Goal: Transaction & Acquisition: Purchase product/service

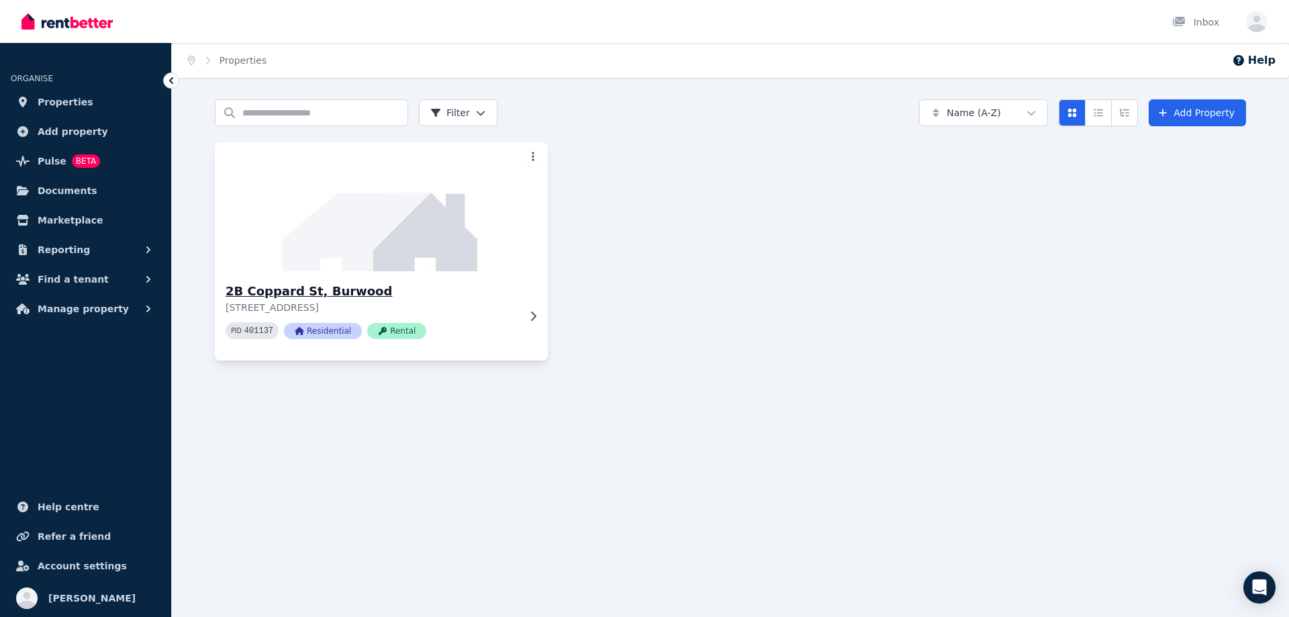
click at [386, 240] on img at bounding box center [382, 207] width 350 height 136
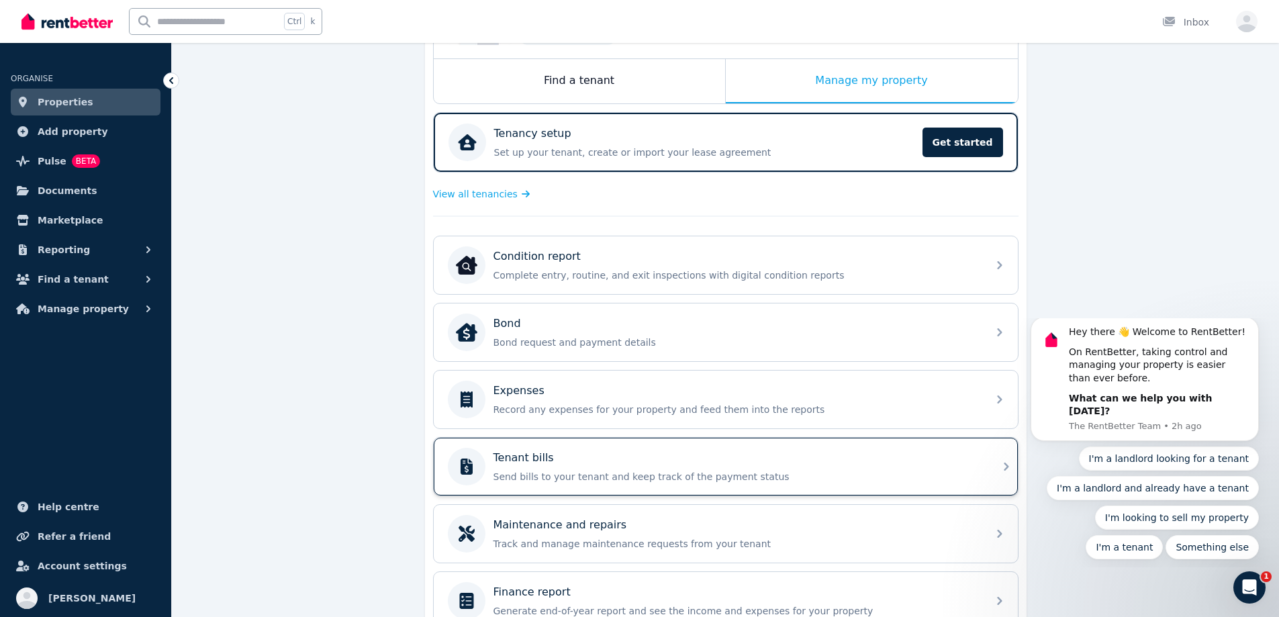
scroll to position [274, 0]
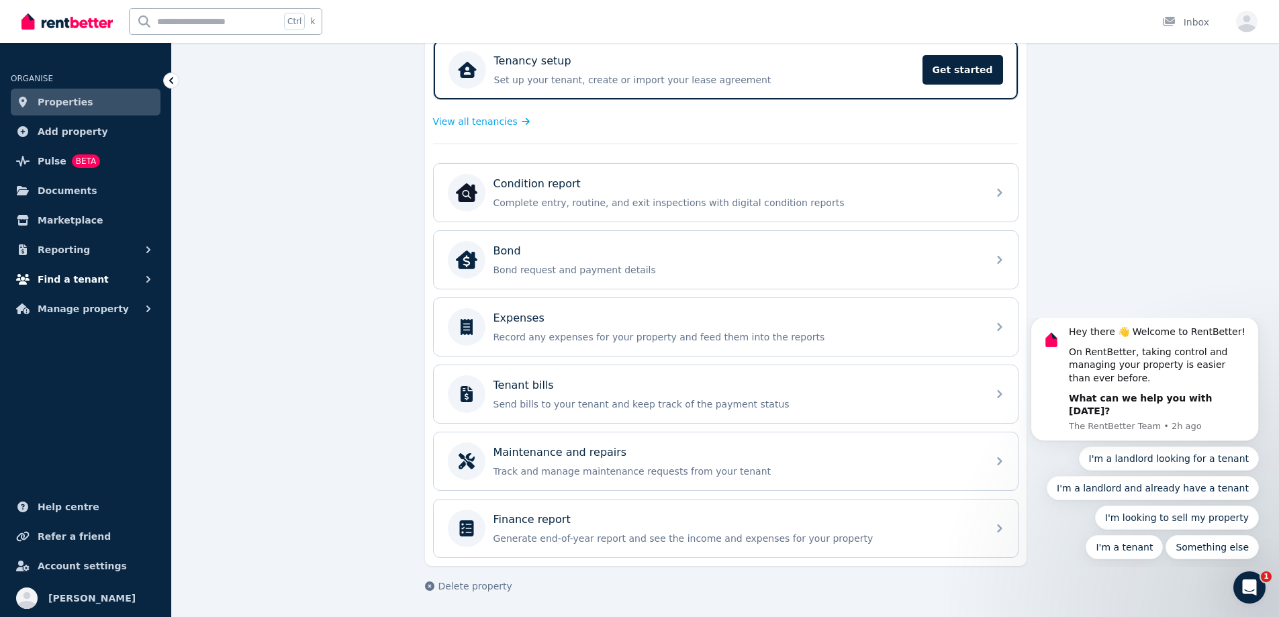
click at [103, 276] on button "Find a tenant" at bounding box center [86, 279] width 150 height 27
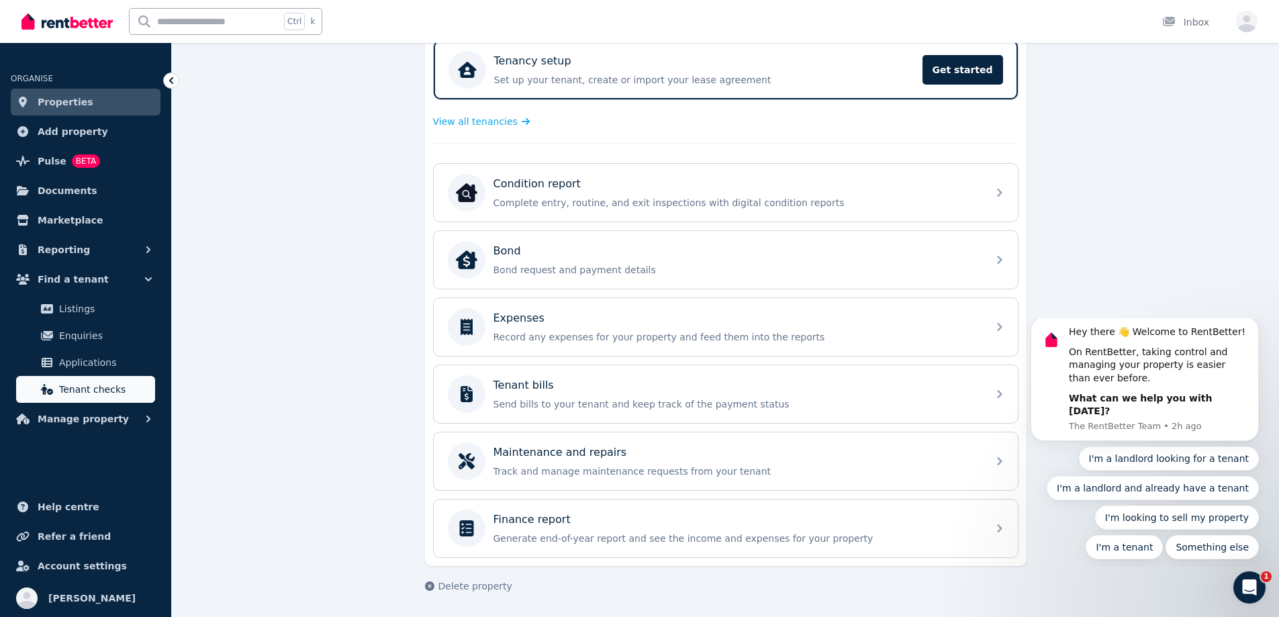
click at [102, 390] on span "Tenant checks" at bounding box center [104, 389] width 91 height 16
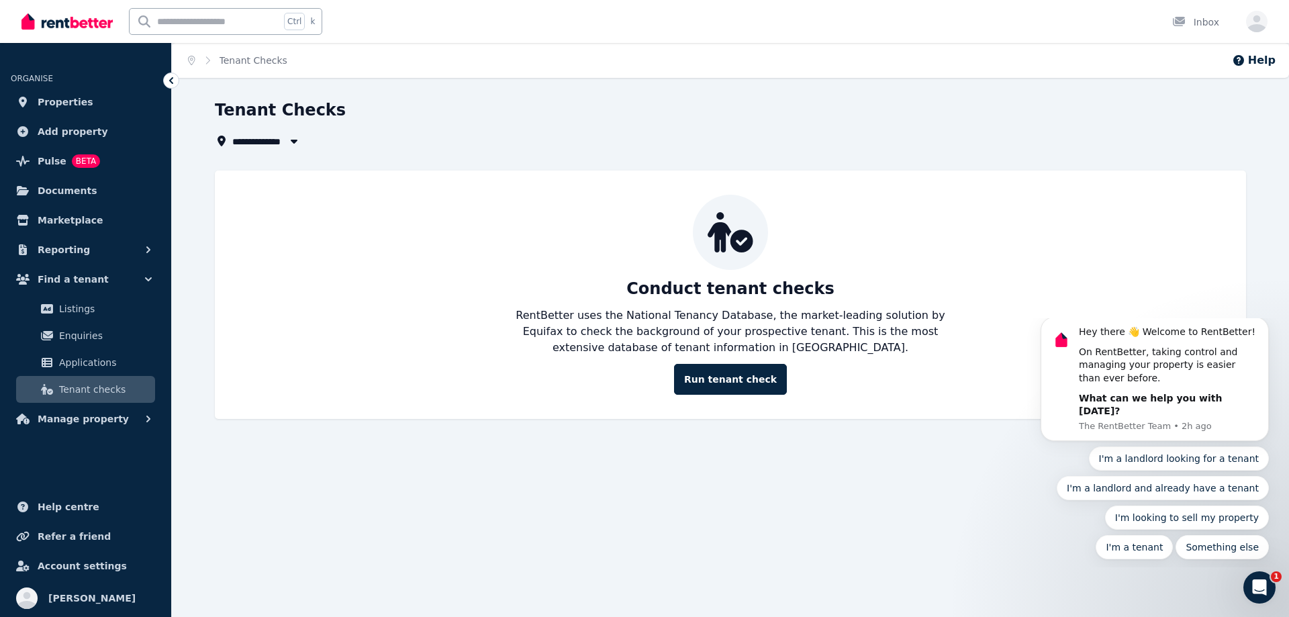
click at [763, 411] on div "Conduct tenant checks RentBetter uses the National Tenancy Database, the market…" at bounding box center [730, 294] width 1031 height 248
click at [756, 385] on link "Run tenant check" at bounding box center [730, 379] width 113 height 31
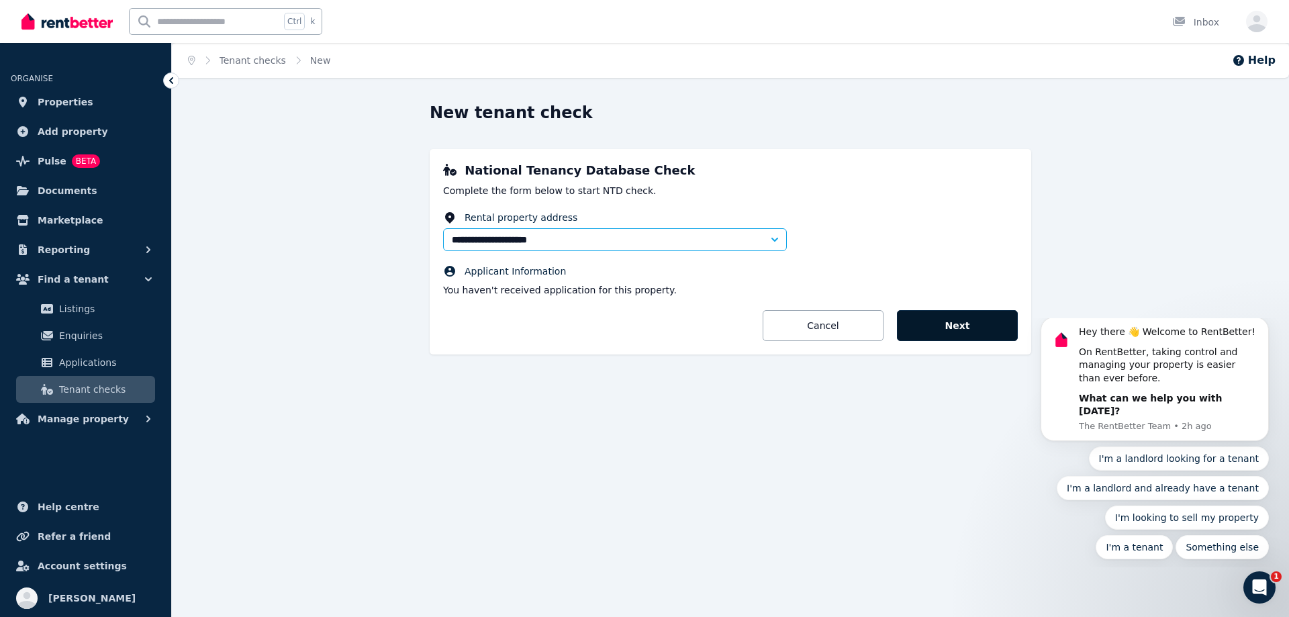
click at [960, 315] on button "Next" at bounding box center [957, 325] width 121 height 31
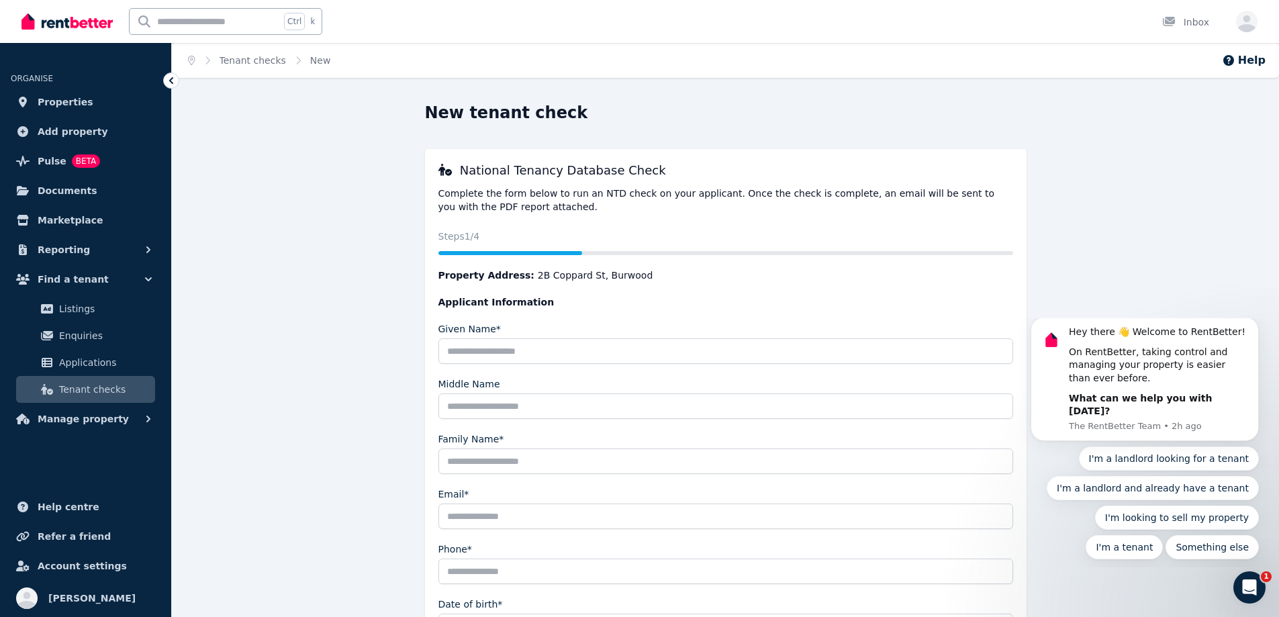
click at [633, 364] on fieldset "Given Name* Middle Name Family Name* Email* Phone* Date of birth*" at bounding box center [725, 487] width 575 height 330
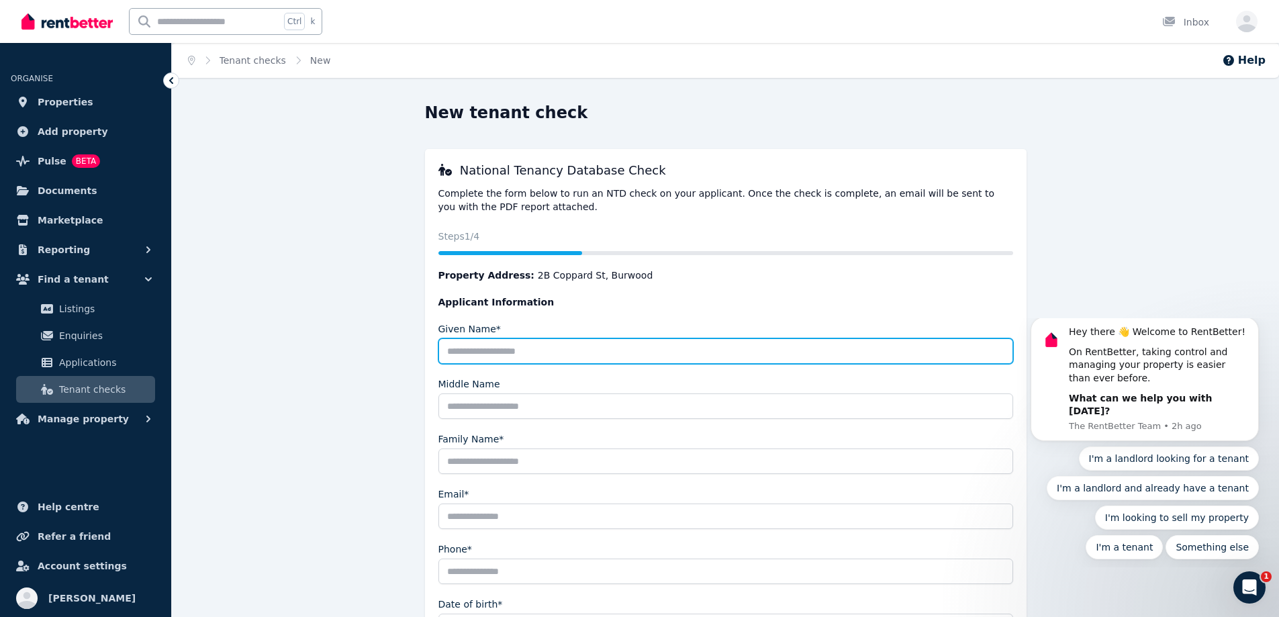
click at [479, 348] on input "Given Name*" at bounding box center [725, 351] width 575 height 26
click at [515, 362] on input "Given Name*" at bounding box center [725, 351] width 575 height 26
type input "*****"
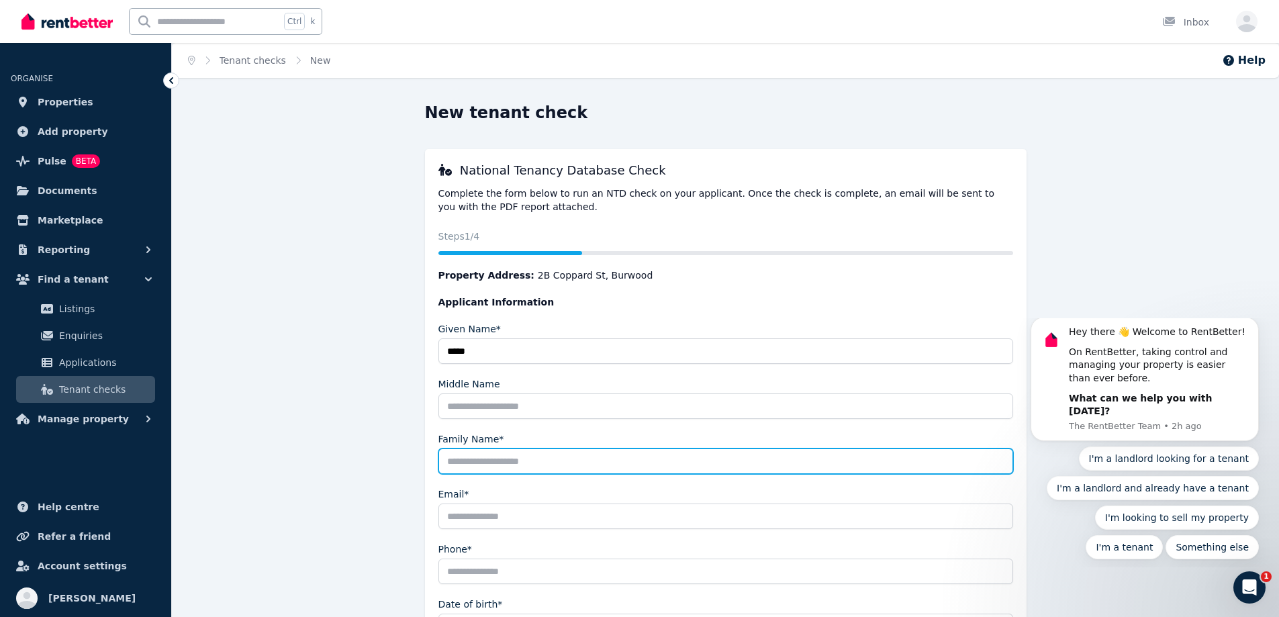
type input "*"
type input "**********"
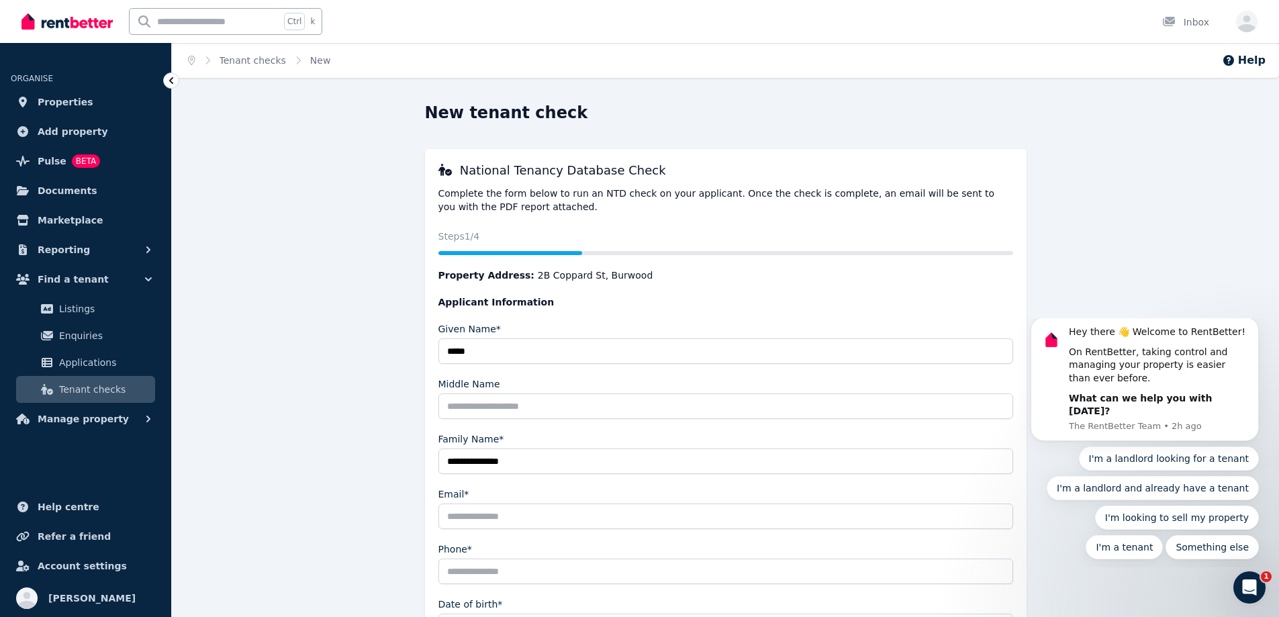
click at [587, 511] on input "Email*" at bounding box center [725, 516] width 575 height 26
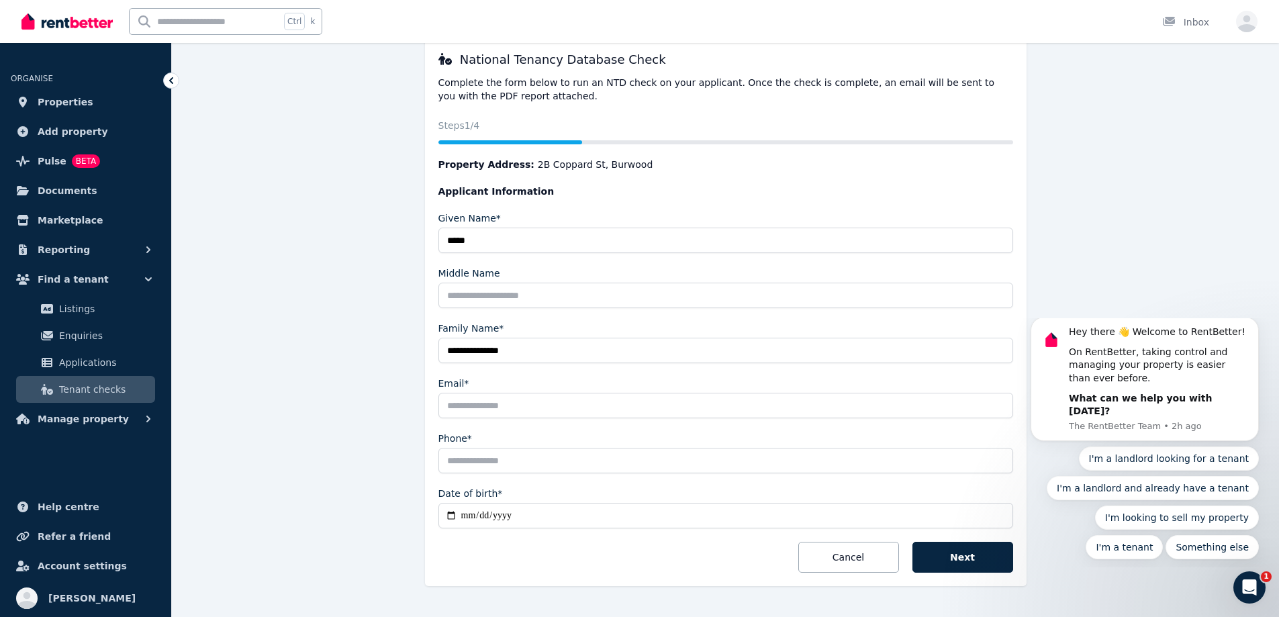
scroll to position [134, 0]
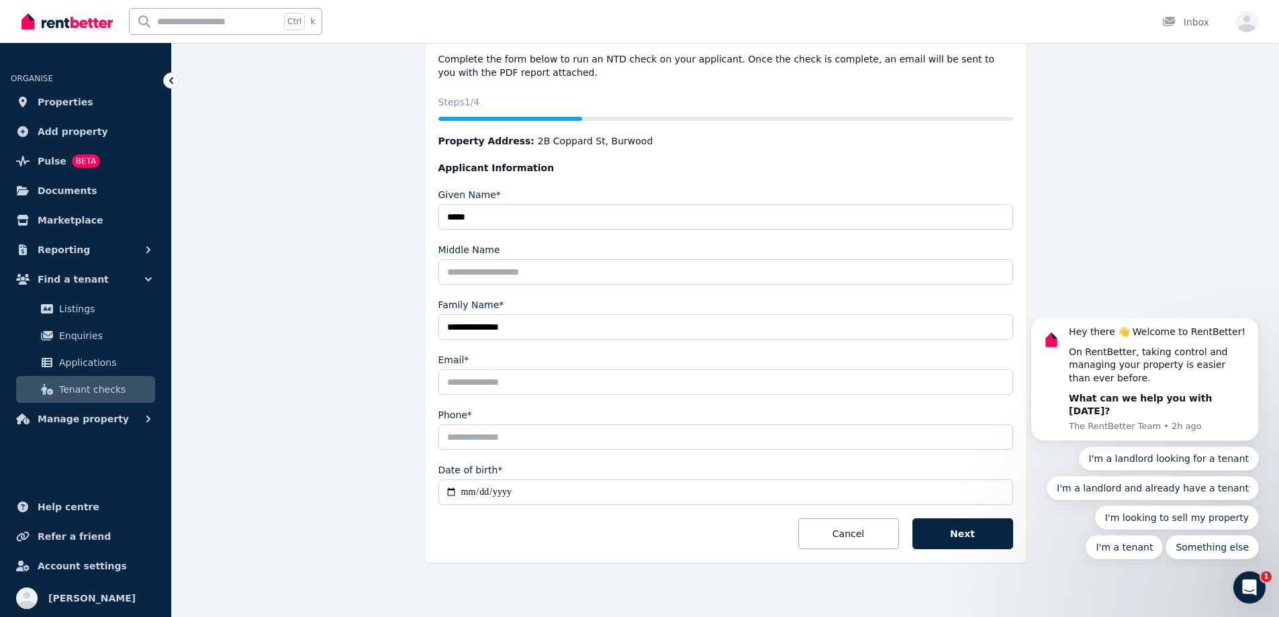
drag, startPoint x: 488, startPoint y: 398, endPoint x: 482, endPoint y: 395, distance: 6.9
click at [488, 398] on fieldset "**********" at bounding box center [725, 353] width 575 height 330
click at [491, 381] on input "Email*" at bounding box center [725, 382] width 575 height 26
paste input "**********"
type input "**********"
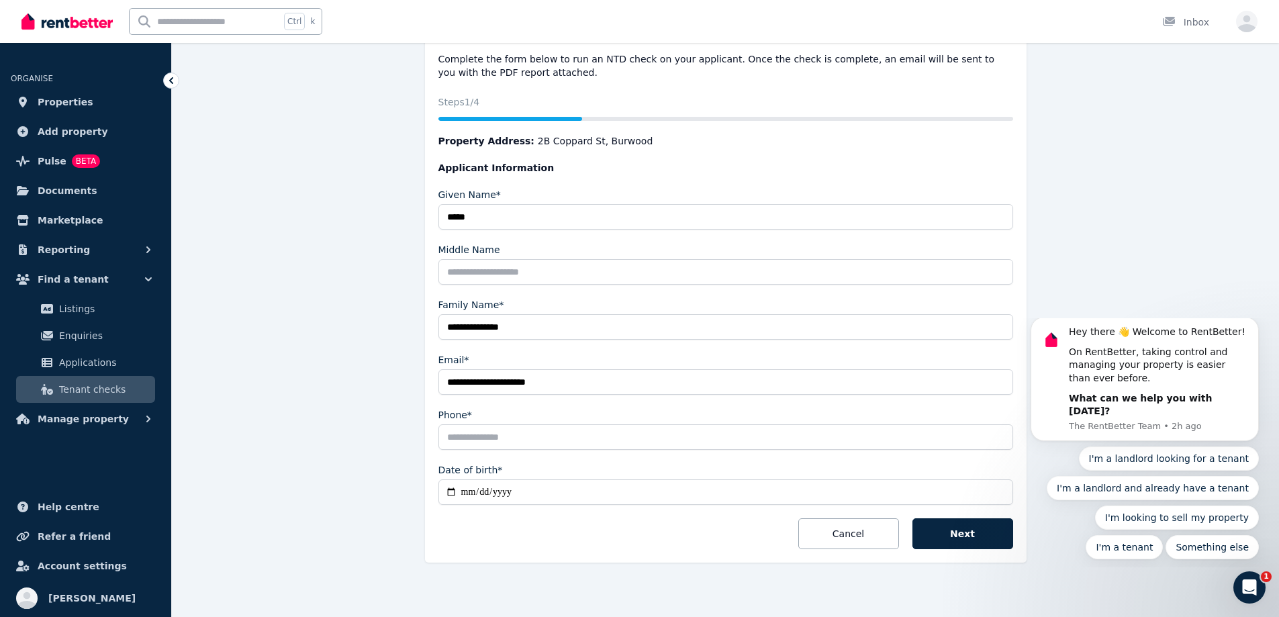
click at [548, 441] on input "Phone*" at bounding box center [725, 437] width 575 height 26
paste input "**********"
type input "**********"
click at [468, 492] on input "Date of birth*" at bounding box center [725, 492] width 575 height 26
type input "**********"
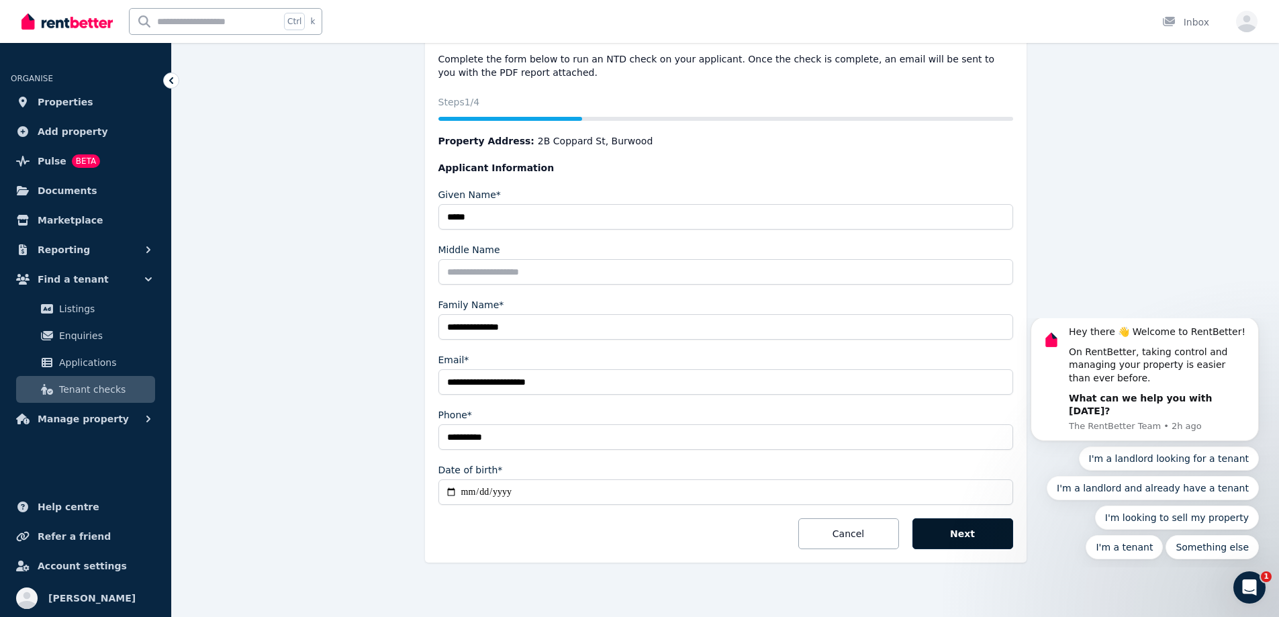
click at [965, 532] on button "Next" at bounding box center [962, 533] width 101 height 31
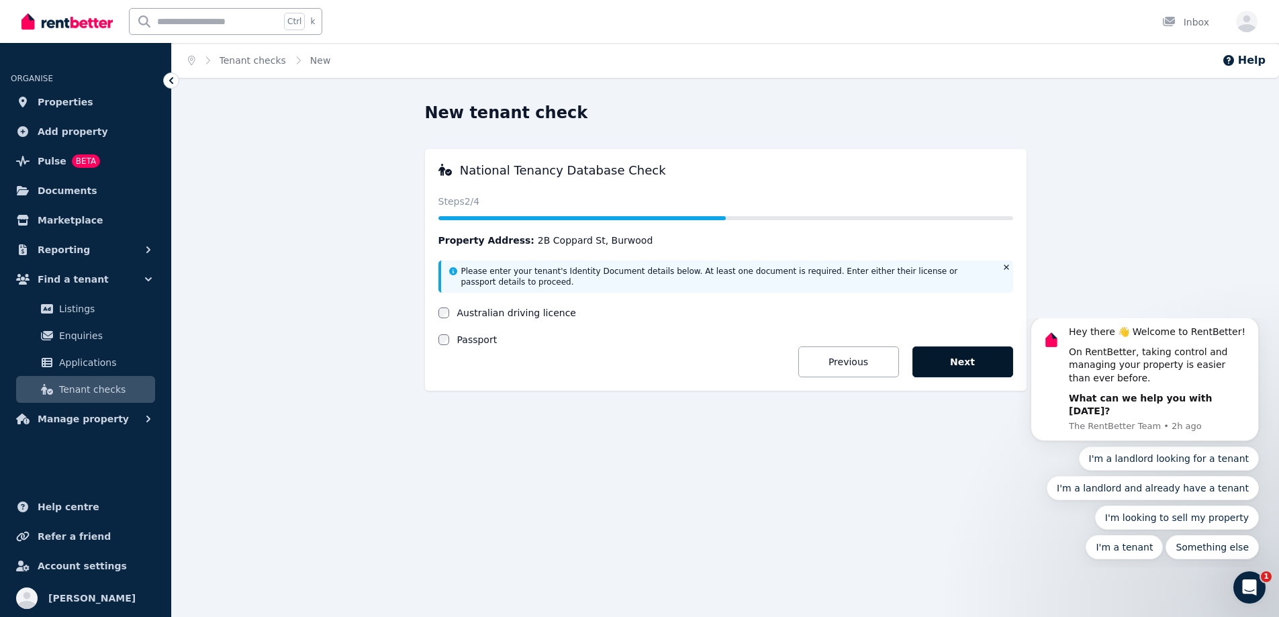
scroll to position [0, 0]
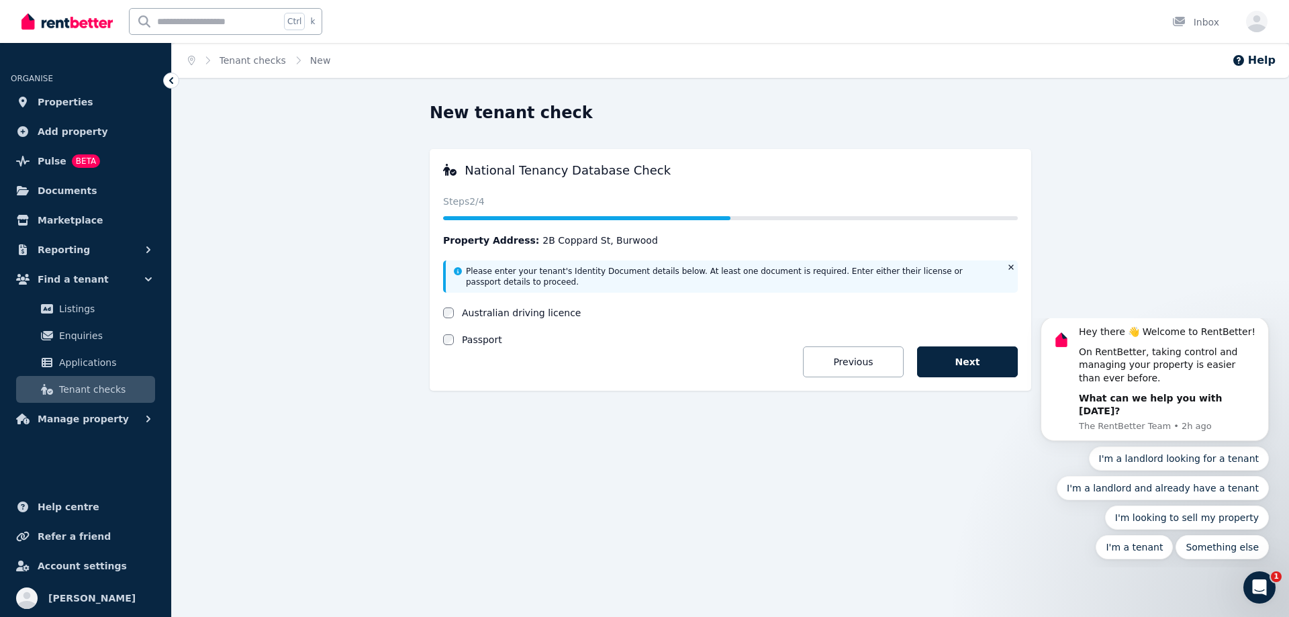
click at [538, 314] on label "Australian driving licence" at bounding box center [521, 312] width 119 height 13
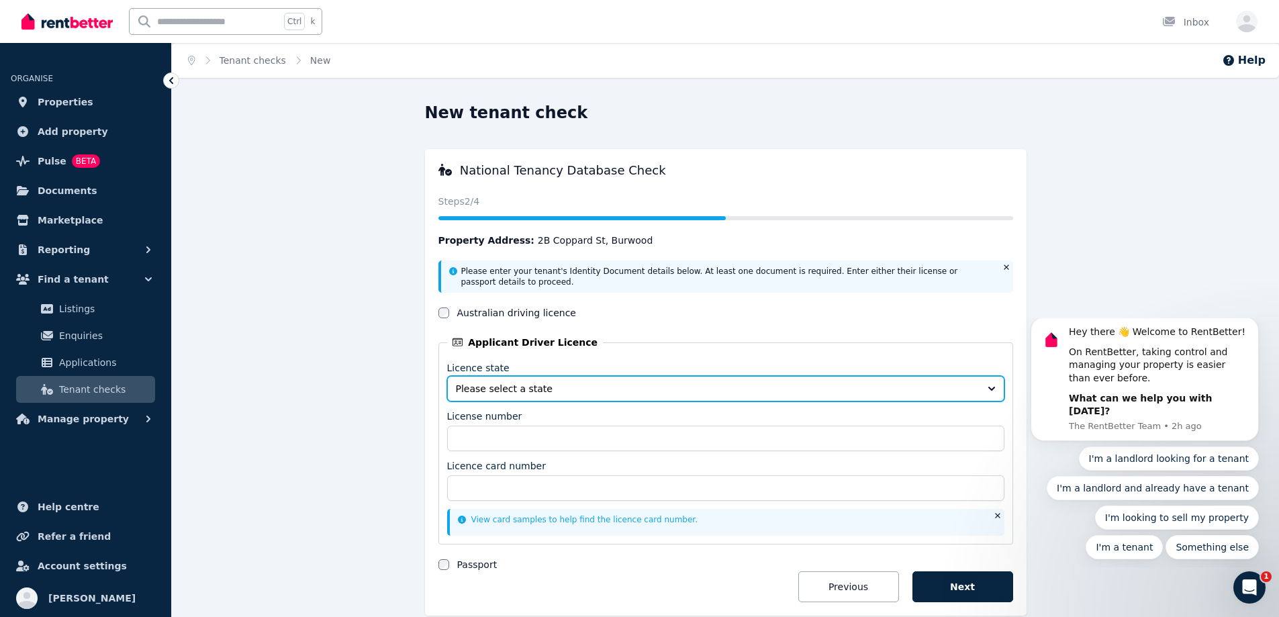
click at [505, 391] on span "Please select a state" at bounding box center [716, 388] width 521 height 13
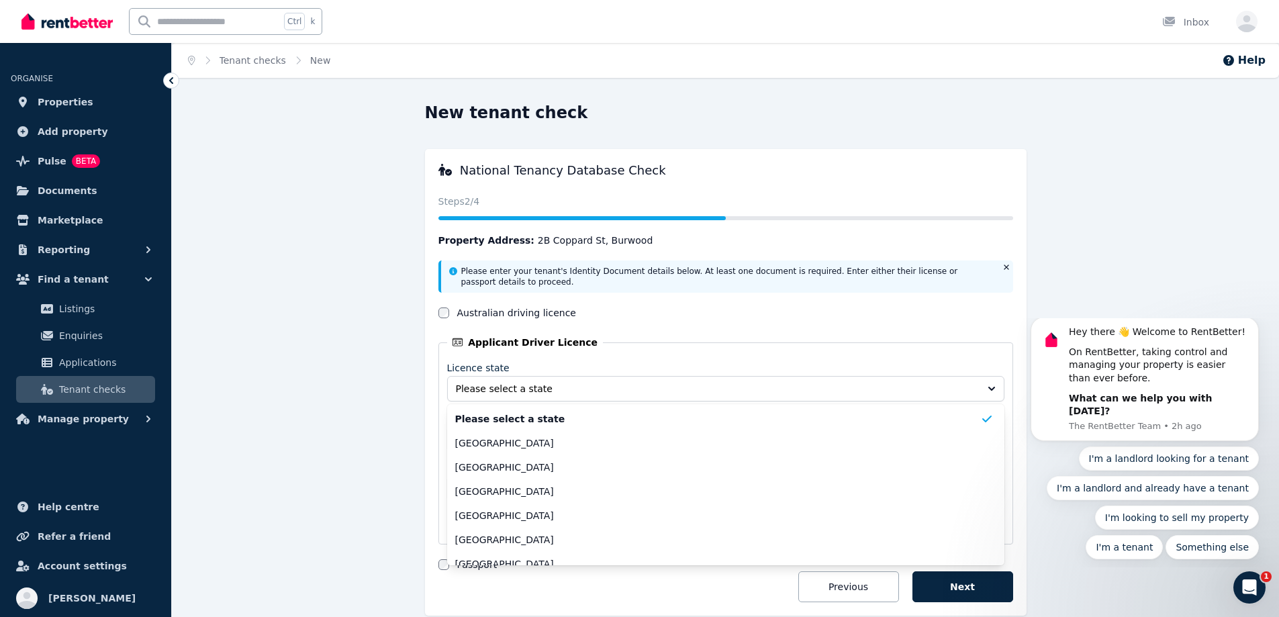
scroll to position [62, 0]
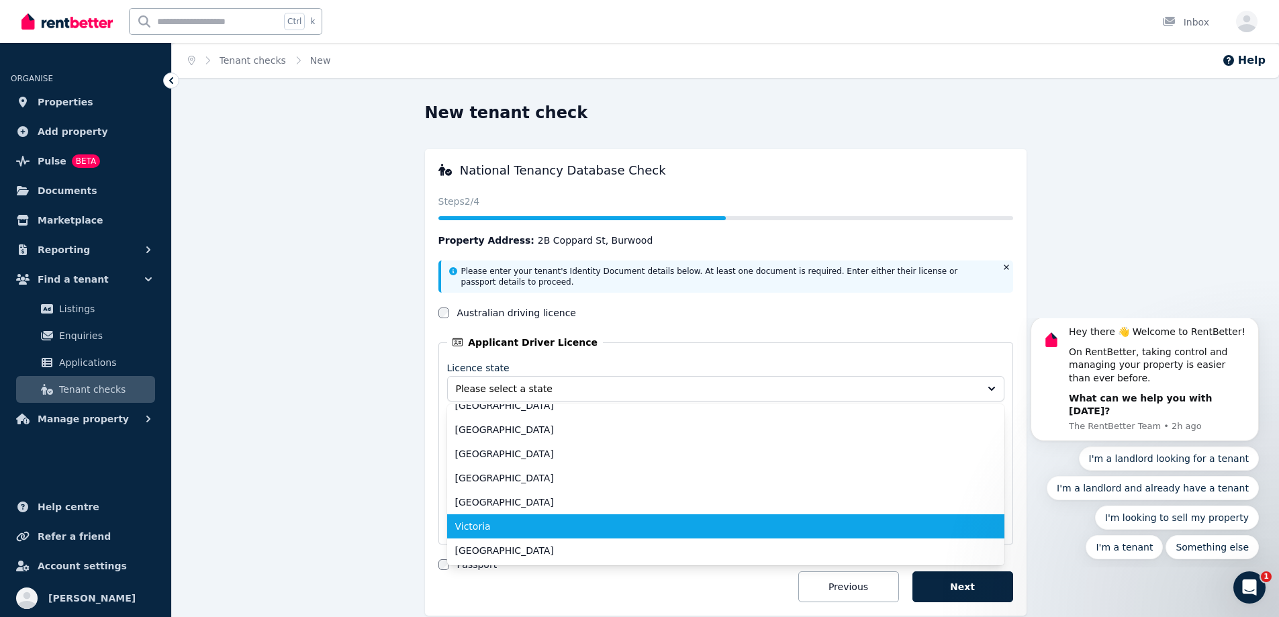
click at [496, 519] on li "Victoria" at bounding box center [725, 526] width 557 height 24
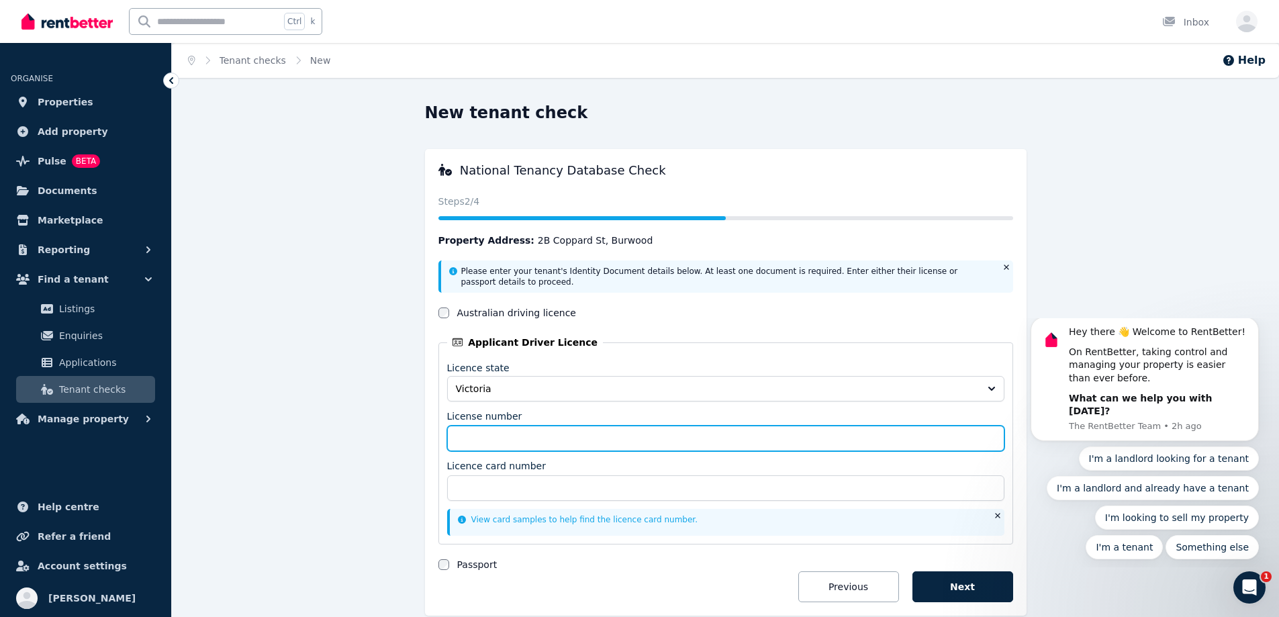
click at [487, 440] on input "License number" at bounding box center [725, 439] width 557 height 26
type input "*********"
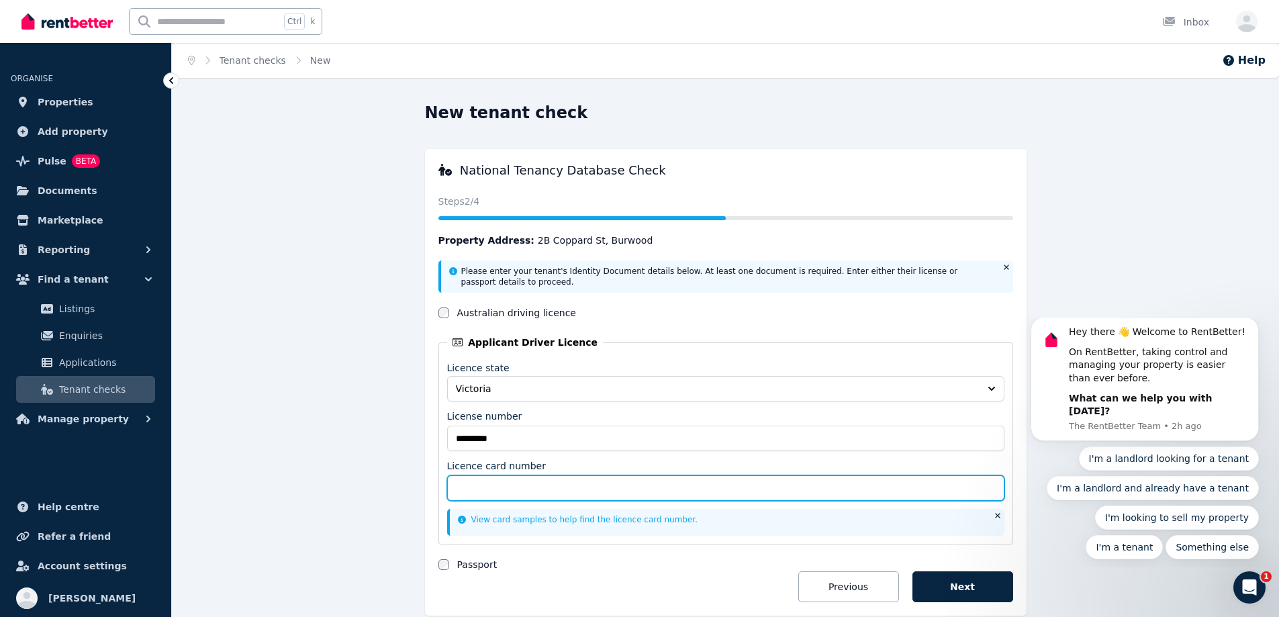
click at [520, 497] on input "Licence card number" at bounding box center [725, 488] width 557 height 26
type input "********"
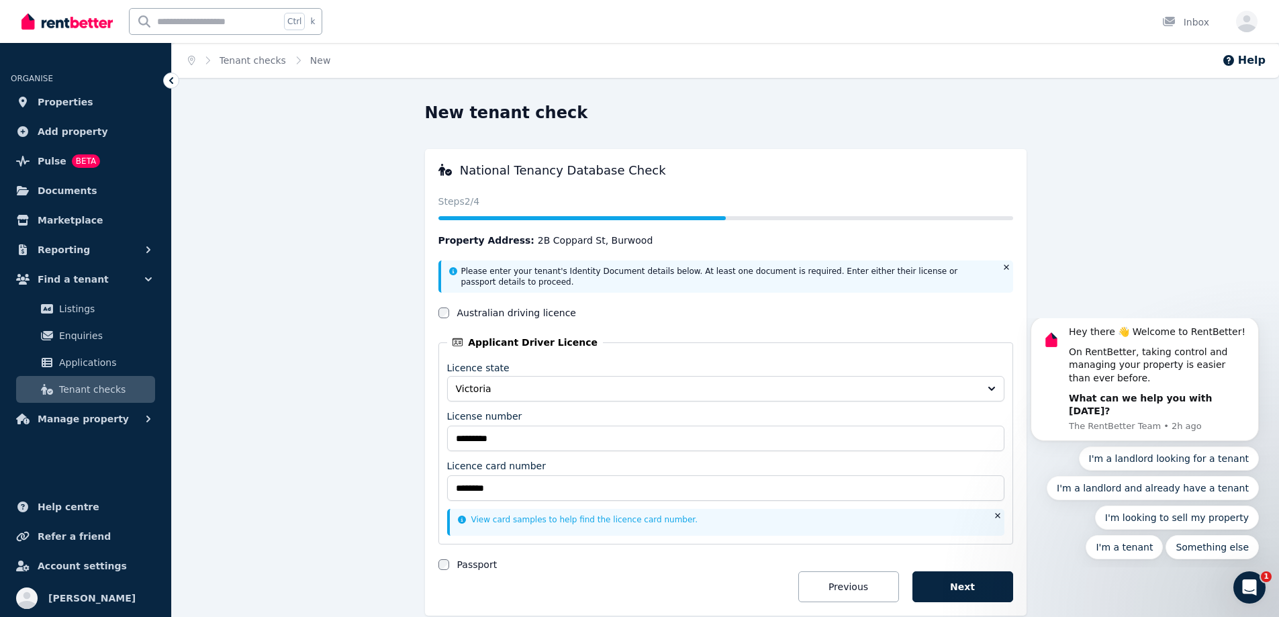
click at [960, 591] on button "Next" at bounding box center [962, 586] width 101 height 31
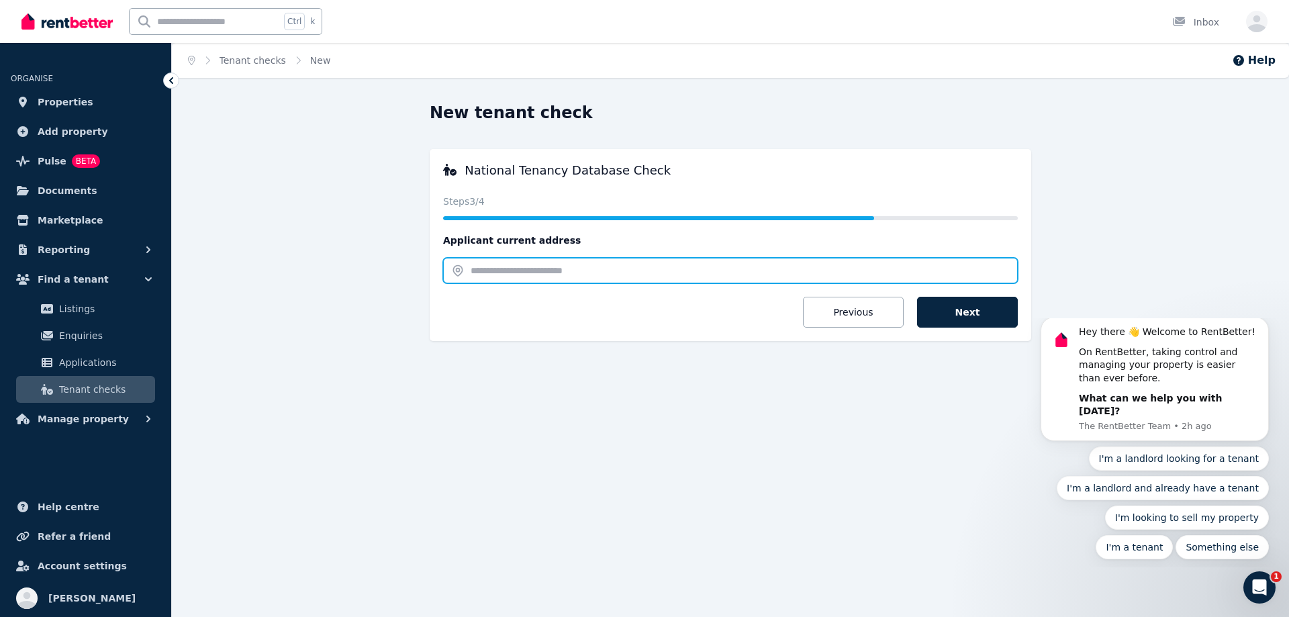
click at [609, 274] on input "text" at bounding box center [730, 271] width 575 height 26
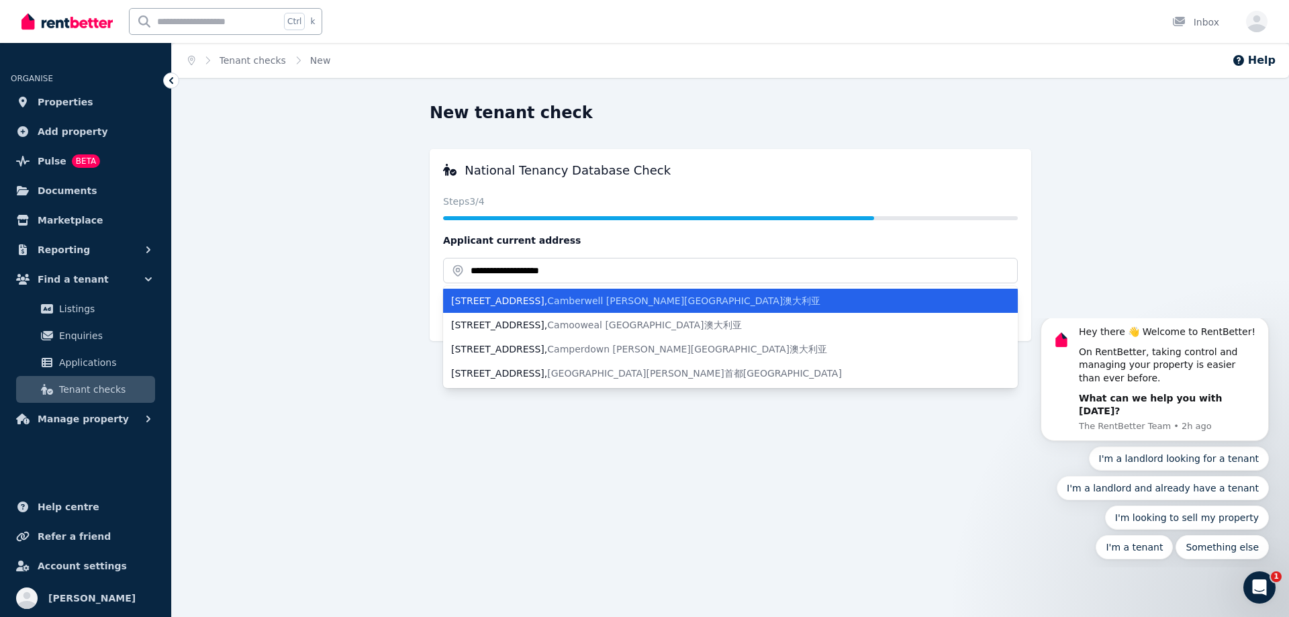
click at [605, 301] on span "Camberwell [PERSON_NAME][GEOGRAPHIC_DATA]澳大利亚" at bounding box center [683, 300] width 273 height 11
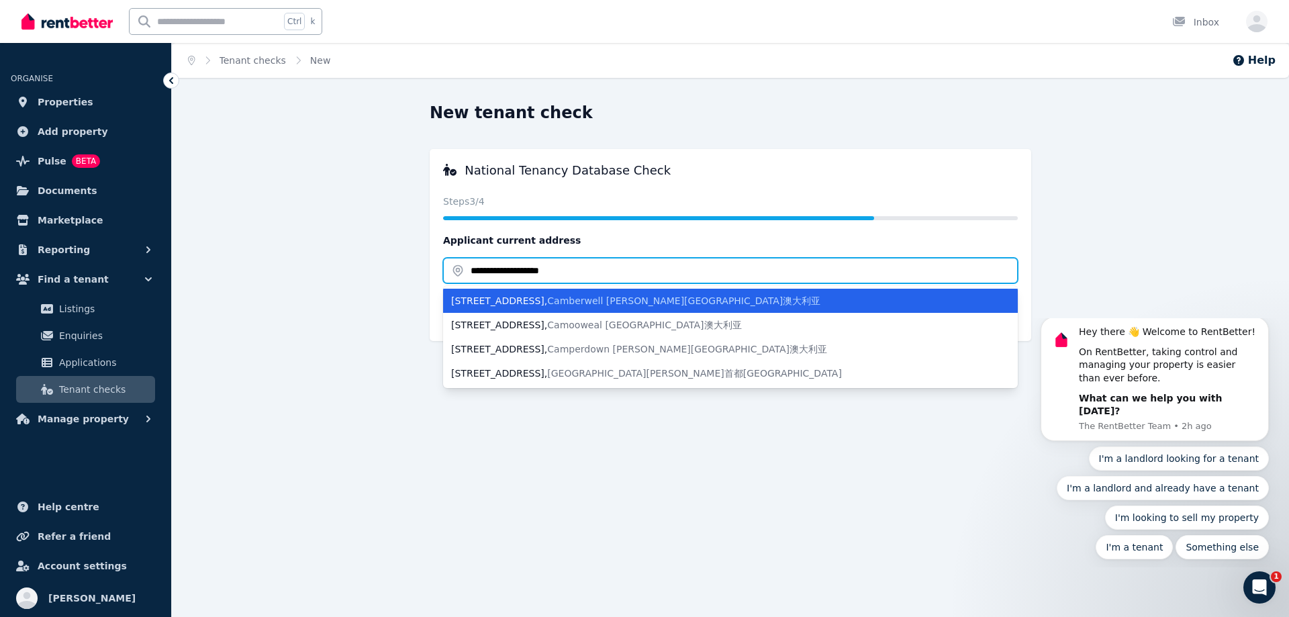
type input "**********"
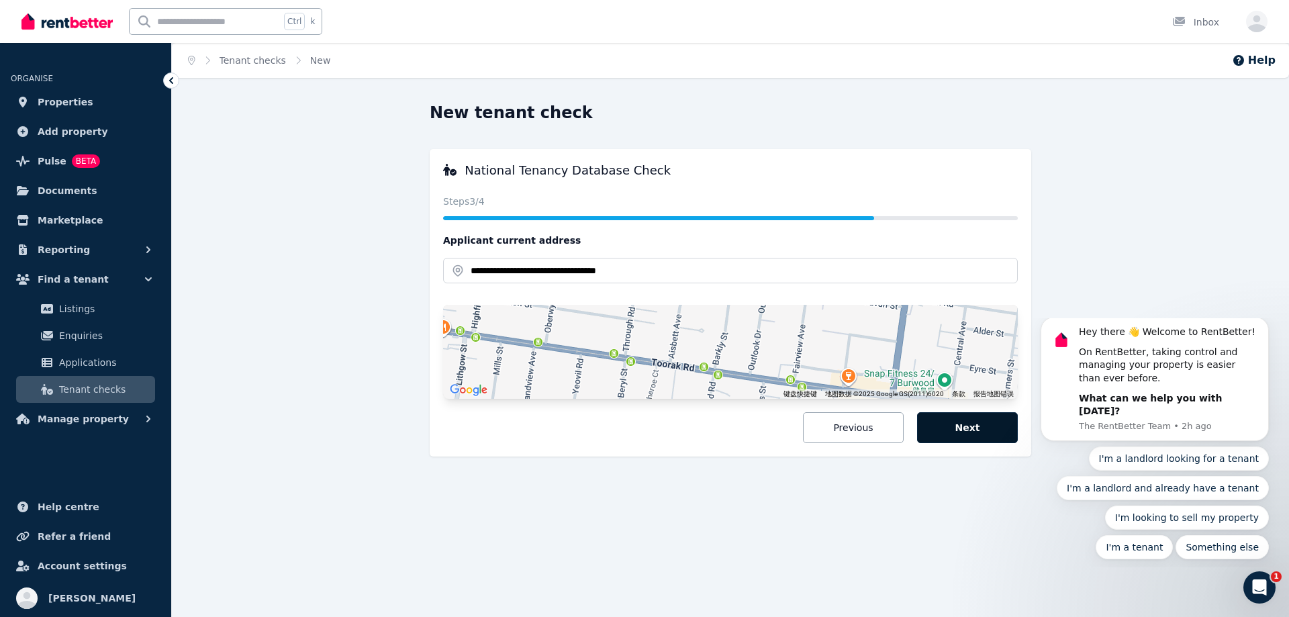
click at [944, 433] on button "Next" at bounding box center [967, 427] width 101 height 31
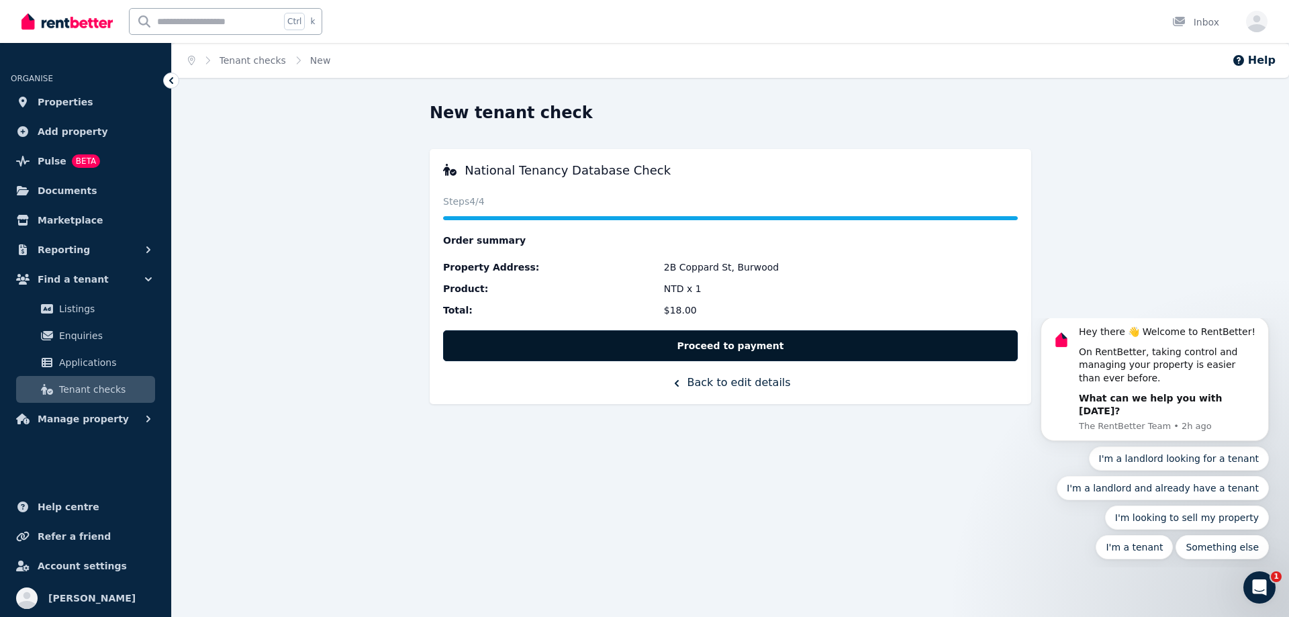
click at [742, 352] on button "Proceed to payment" at bounding box center [730, 345] width 575 height 31
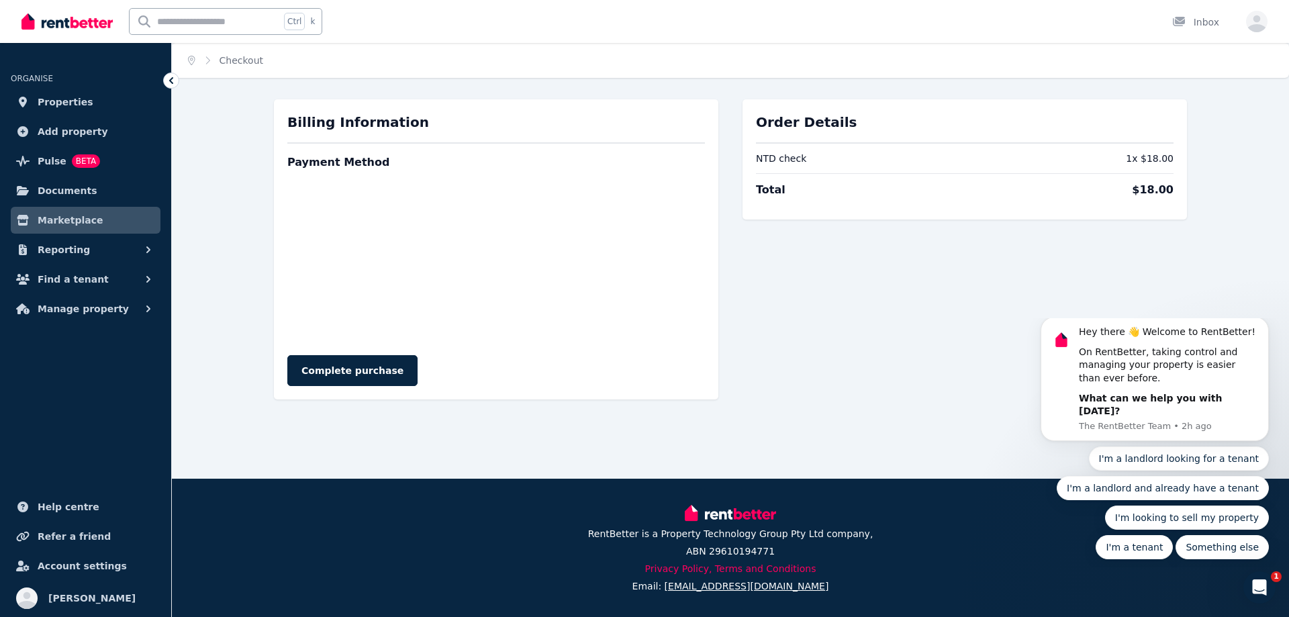
click at [858, 299] on div "Order Details NTD check 1 x $18.00 Total $18.00" at bounding box center [964, 249] width 444 height 300
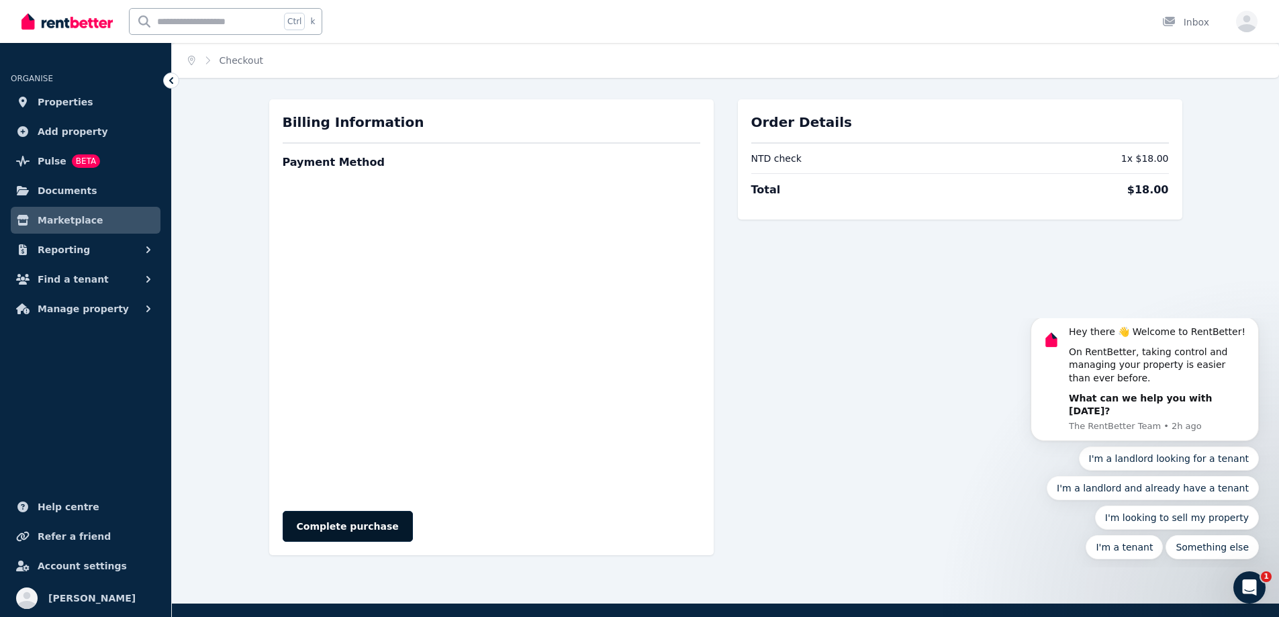
click at [363, 514] on button "Complete purchase" at bounding box center [348, 526] width 130 height 31
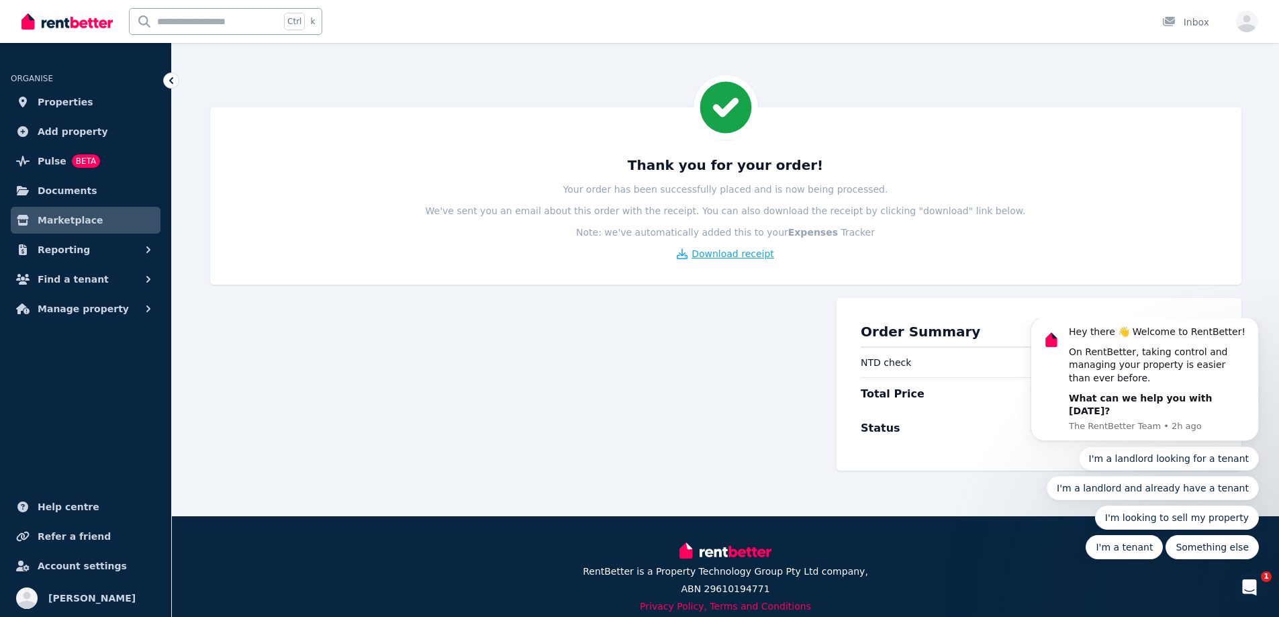
click at [701, 252] on span "Download receipt" at bounding box center [732, 253] width 83 height 13
click at [83, 190] on span "Documents" at bounding box center [68, 191] width 60 height 16
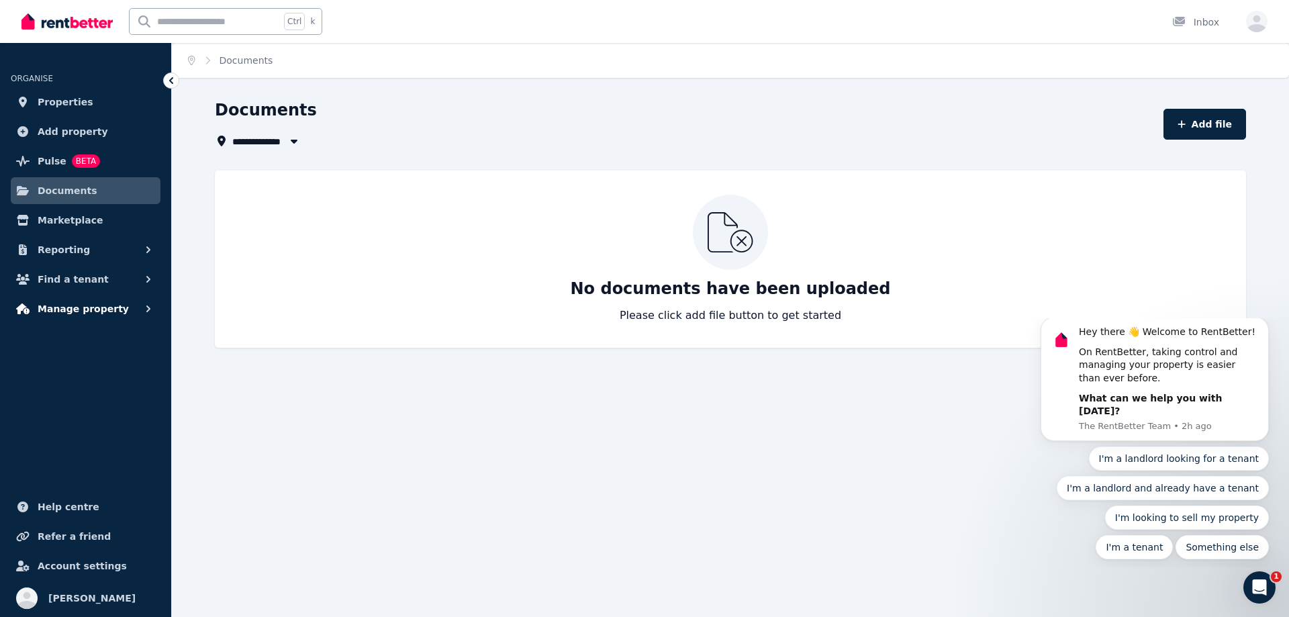
click at [87, 312] on span "Manage property" at bounding box center [83, 309] width 91 height 16
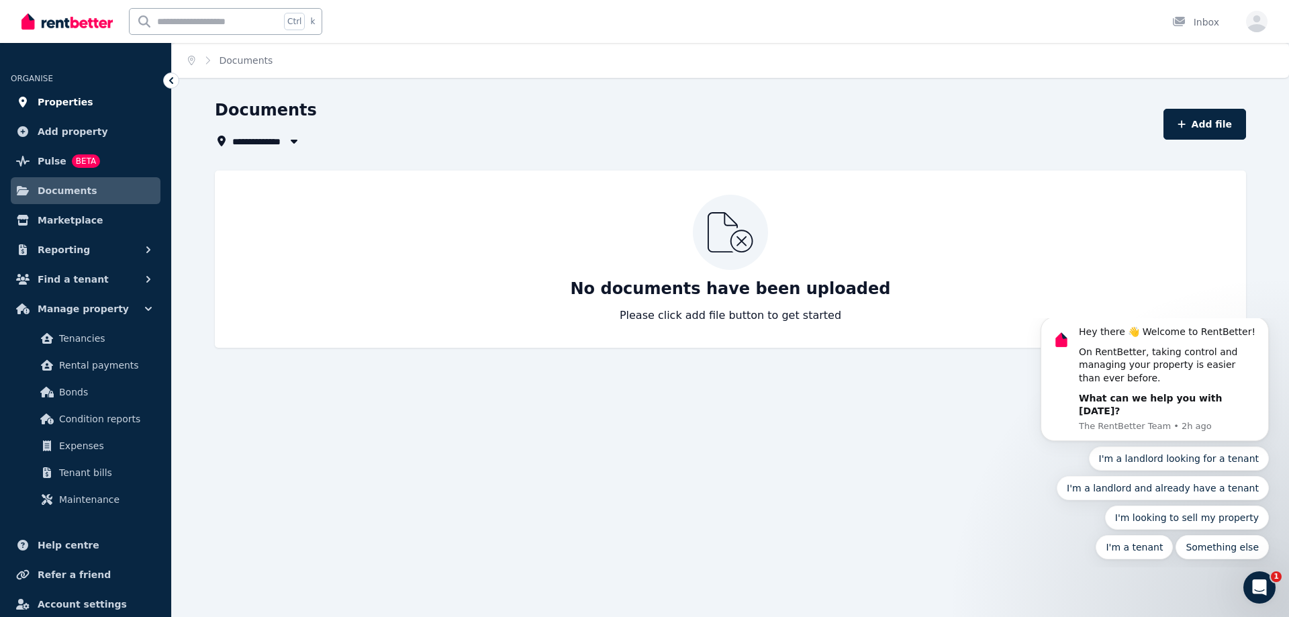
click at [99, 106] on link "Properties" at bounding box center [86, 102] width 150 height 27
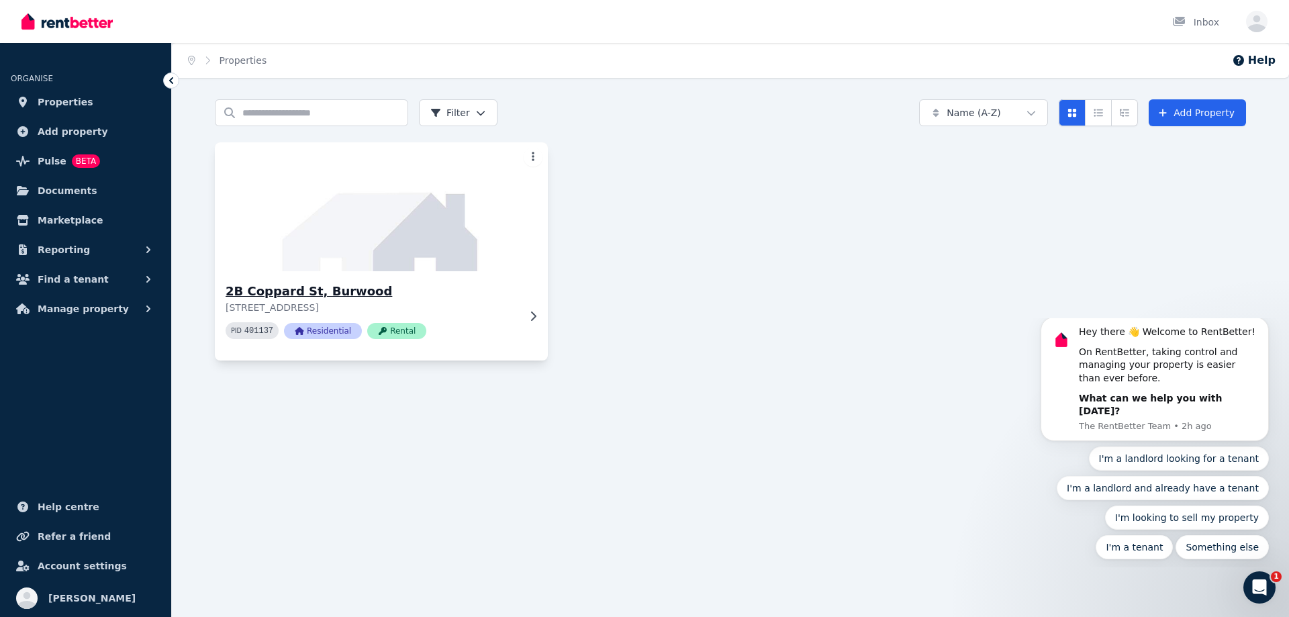
click at [542, 152] on img at bounding box center [382, 207] width 350 height 136
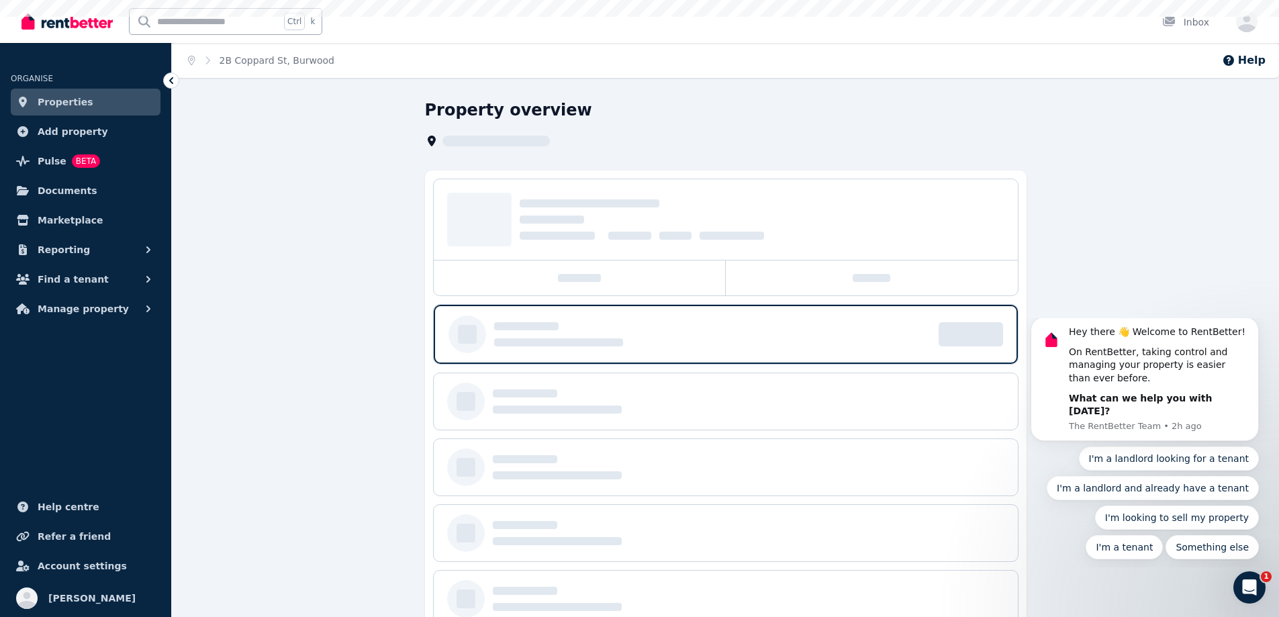
click at [538, 153] on div "Property overview" at bounding box center [725, 367] width 601 height 536
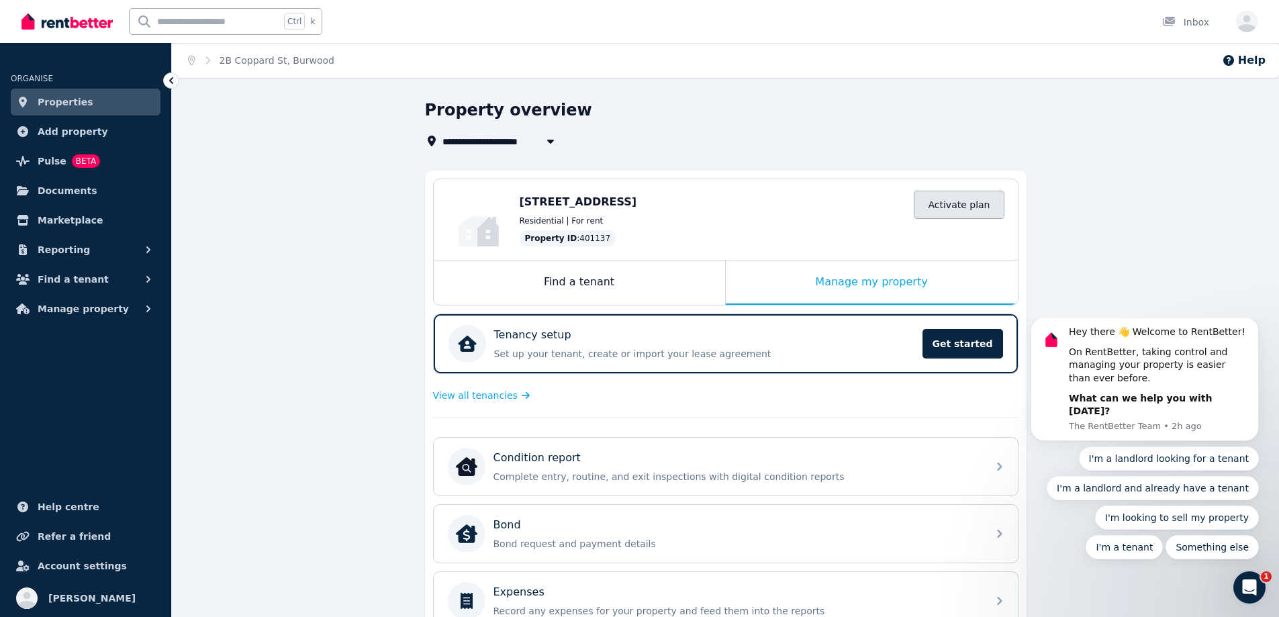
click at [936, 211] on link "Activate plan" at bounding box center [959, 205] width 90 height 28
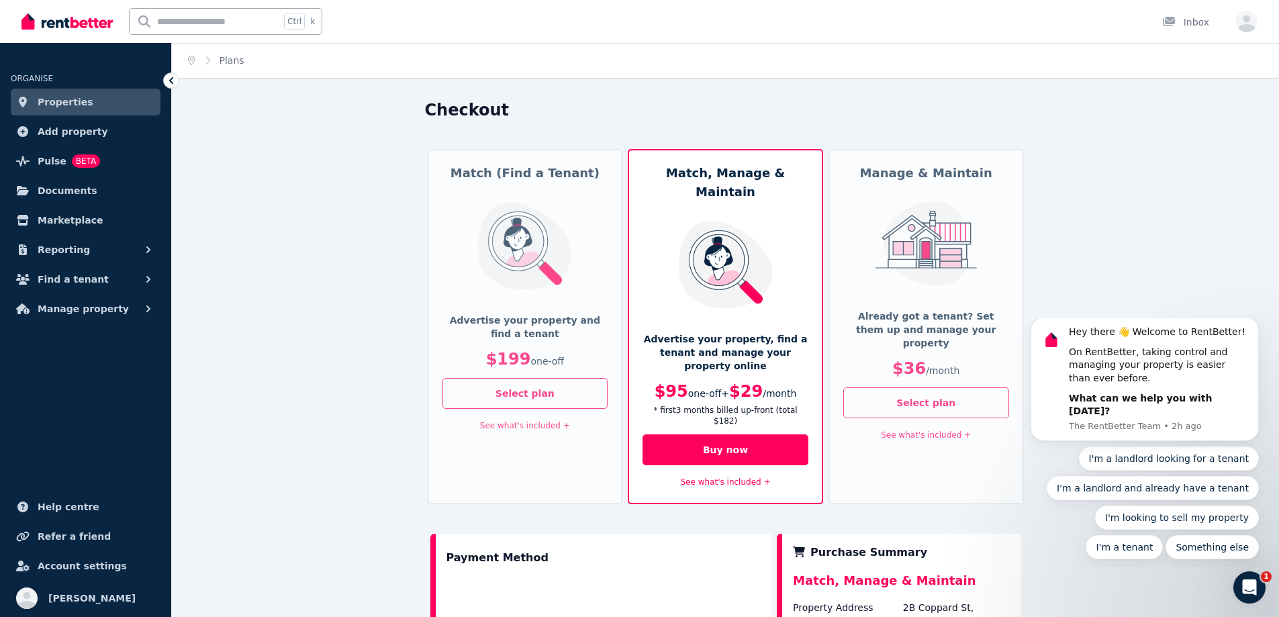
click at [510, 429] on link "See what's included +" at bounding box center [525, 425] width 90 height 9
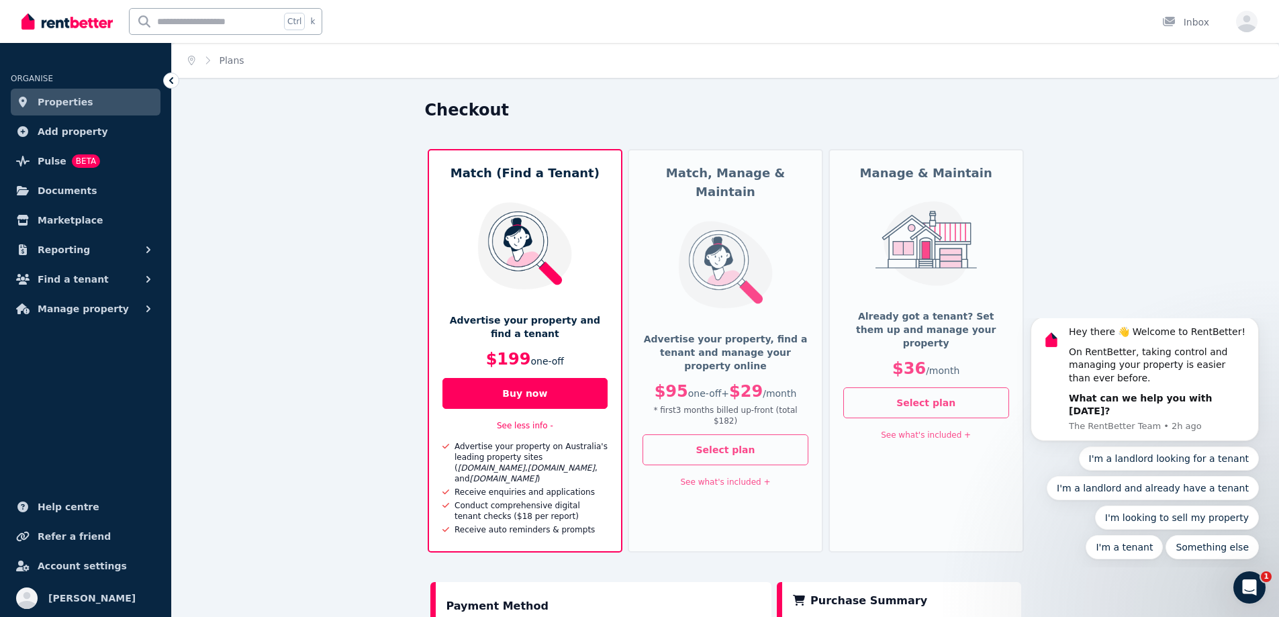
click at [714, 477] on link "See what's included +" at bounding box center [726, 481] width 90 height 9
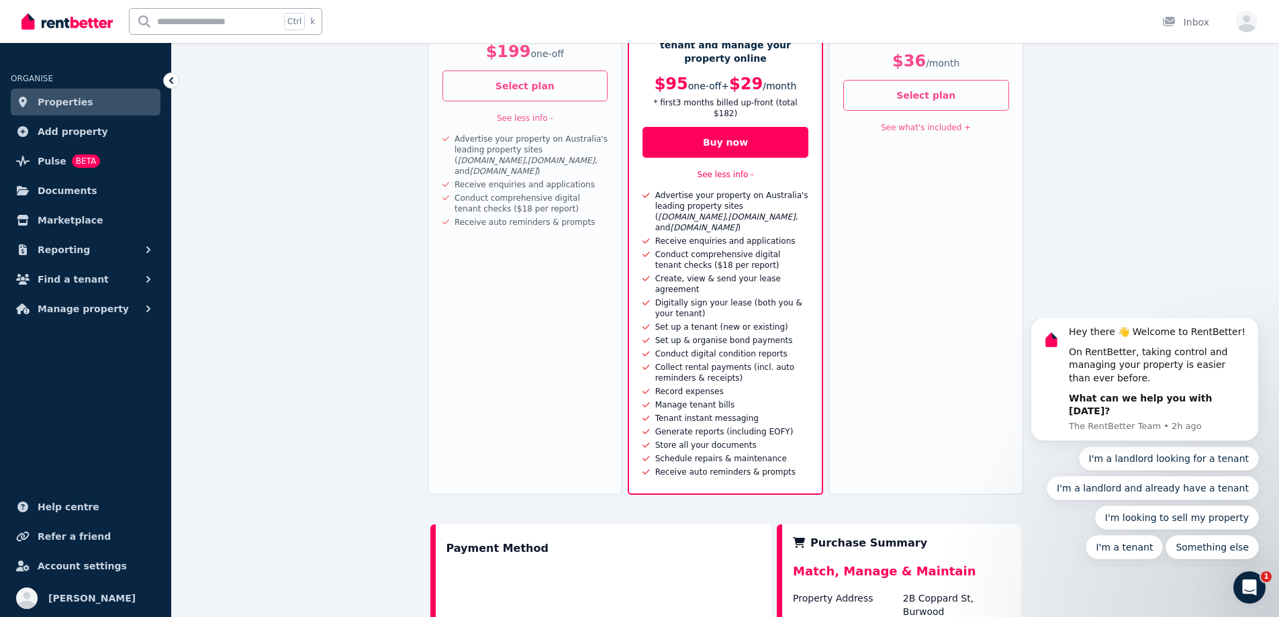
scroll to position [296, 0]
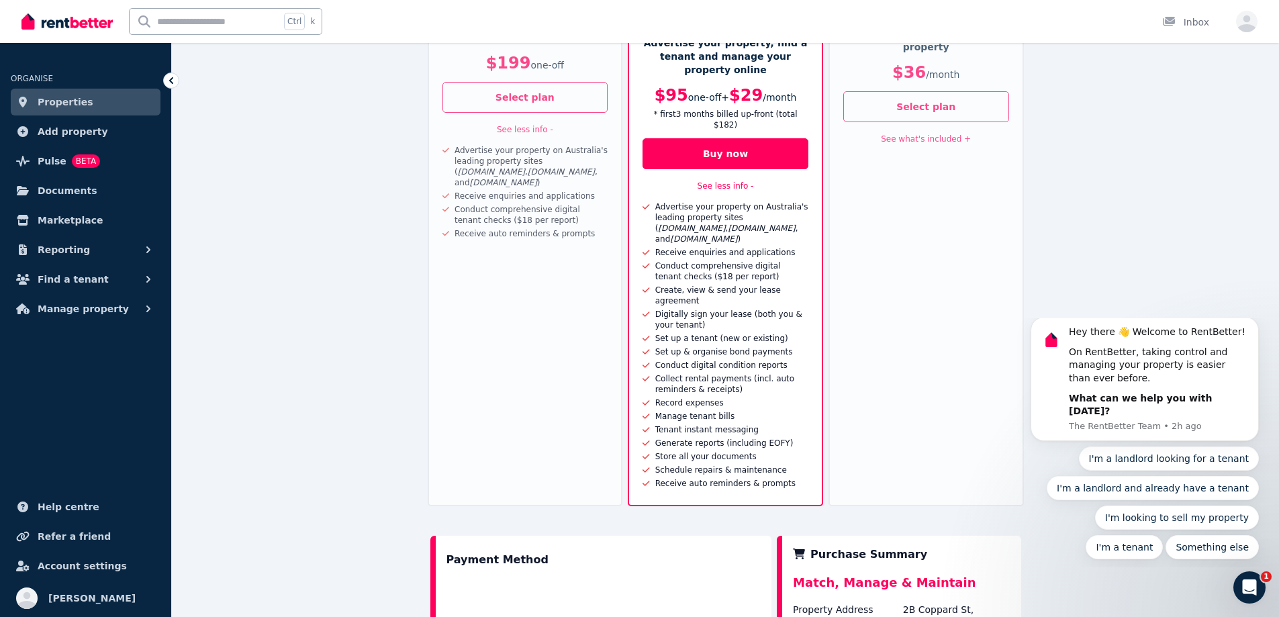
click at [928, 132] on div "See what's included +" at bounding box center [926, 138] width 166 height 16
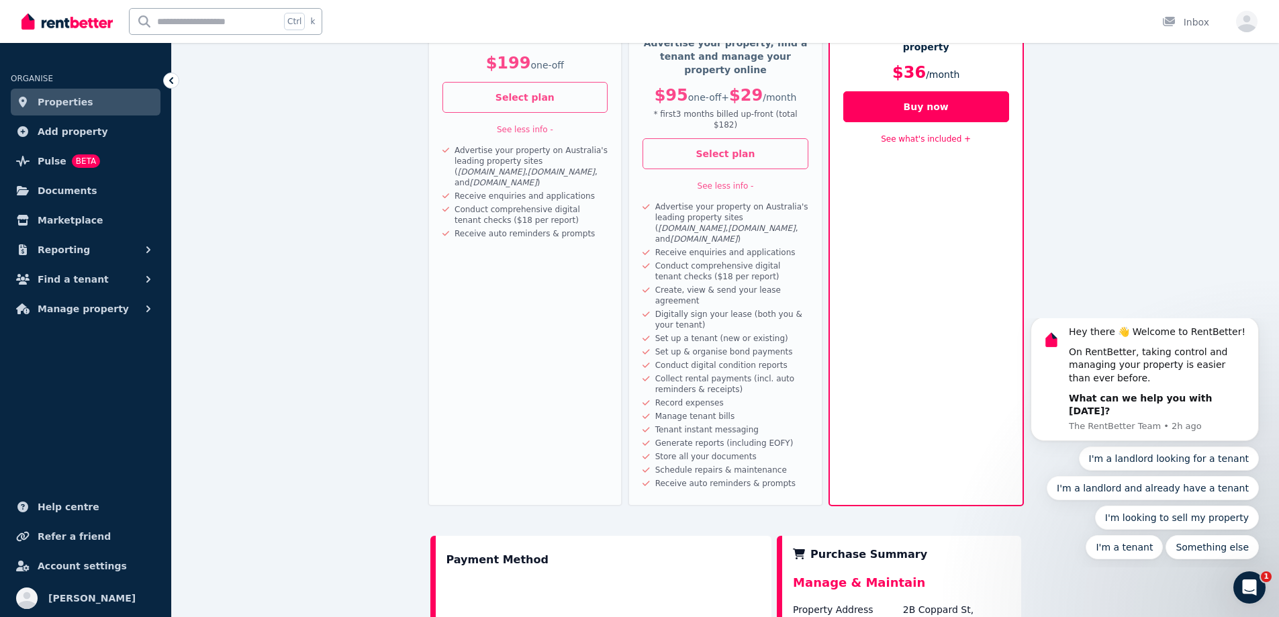
click at [929, 134] on link "See what's included +" at bounding box center [926, 138] width 90 height 9
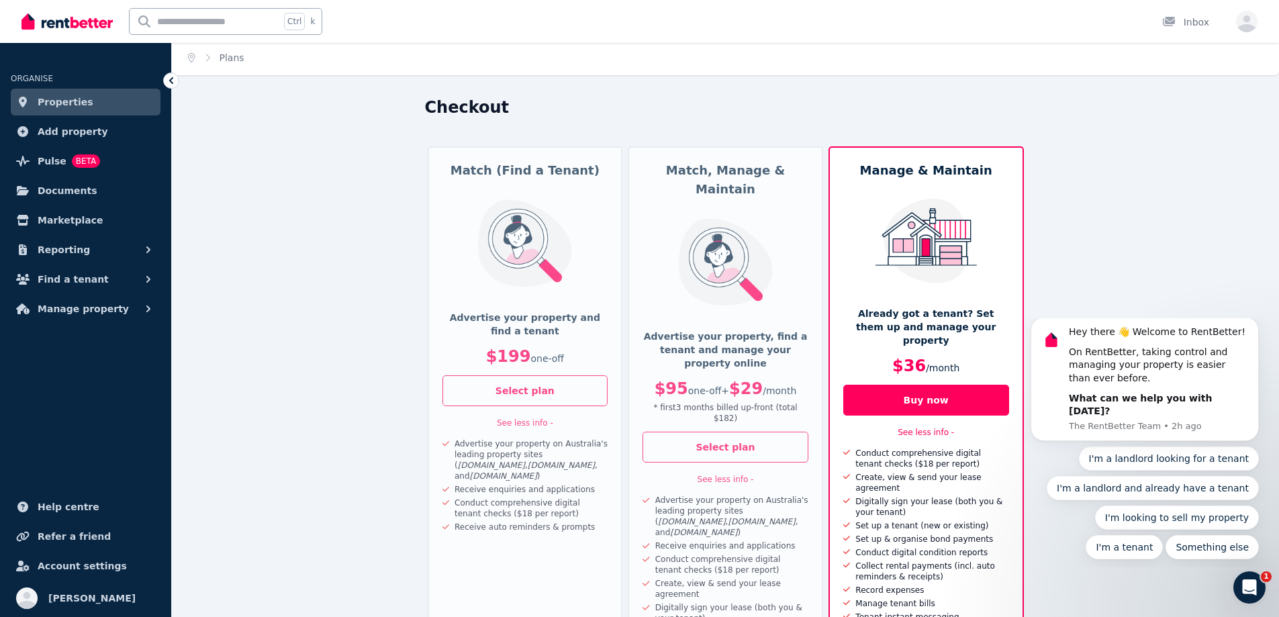
scroll to position [0, 0]
